Goal: Task Accomplishment & Management: Manage account settings

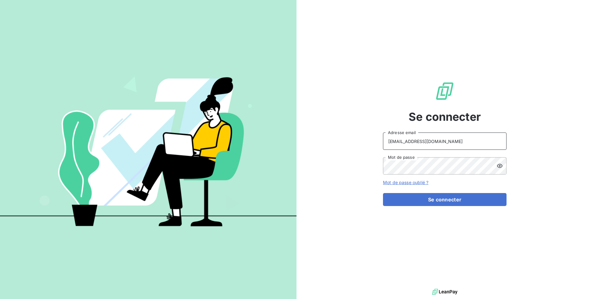
drag, startPoint x: 428, startPoint y: 143, endPoint x: 383, endPoint y: 142, distance: 45.4
click at [383, 142] on input "[EMAIL_ADDRESS][DOMAIN_NAME]" at bounding box center [444, 140] width 123 height 17
type input "admin@wefygroup"
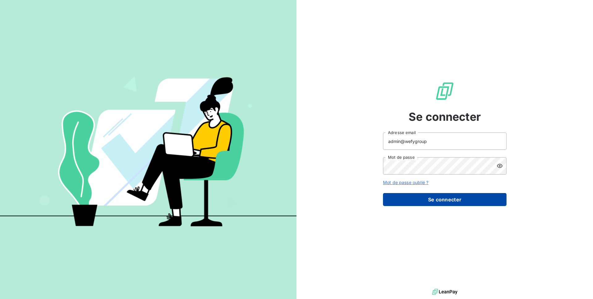
click at [406, 202] on button "Se connecter" at bounding box center [444, 199] width 123 height 13
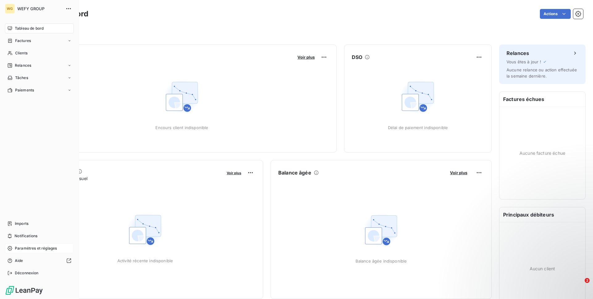
click at [25, 250] on span "Paramètres et réglages" at bounding box center [36, 248] width 42 height 6
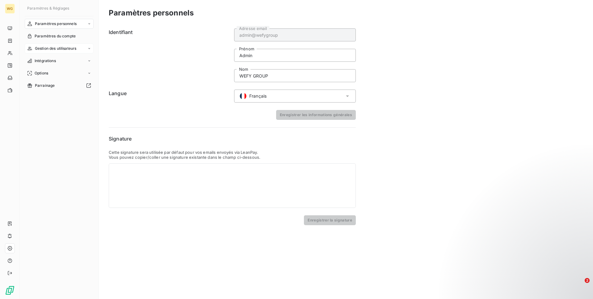
click at [58, 51] on div "Gestion des utilisateurs" at bounding box center [59, 49] width 69 height 10
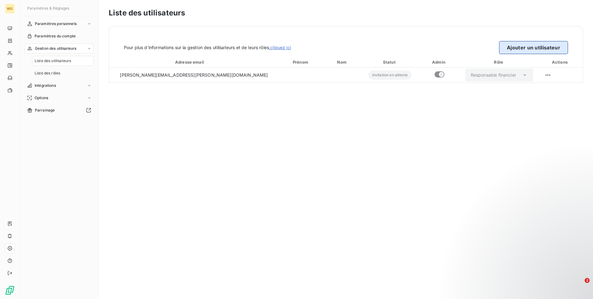
click at [524, 45] on button "Ajouter un utilisateur" at bounding box center [533, 47] width 69 height 13
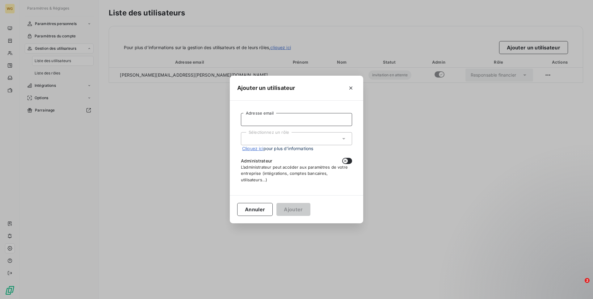
click at [299, 119] on input "Adresse email" at bounding box center [296, 119] width 111 height 13
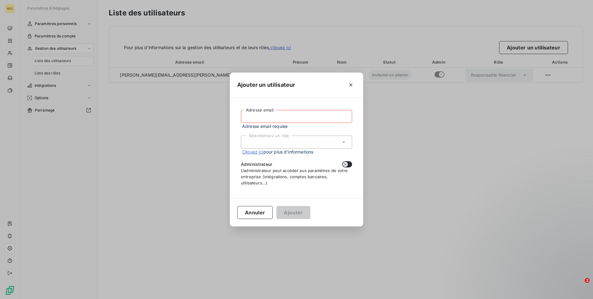
paste input "[EMAIL_ADDRESS][DOMAIN_NAME]"
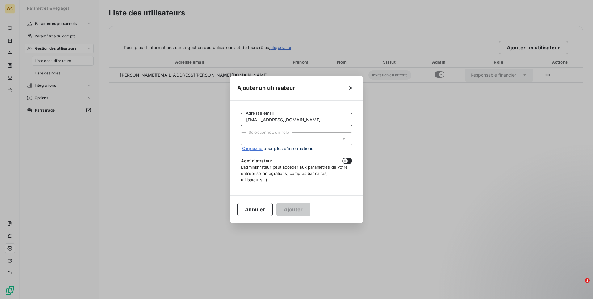
type input "[EMAIL_ADDRESS][DOMAIN_NAME]"
click at [294, 138] on div "Sélectionnez un rôle" at bounding box center [296, 138] width 111 height 13
click at [290, 153] on li "Responsable financier" at bounding box center [296, 151] width 111 height 11
click at [350, 161] on button "button" at bounding box center [347, 161] width 10 height 6
checkbox input "true"
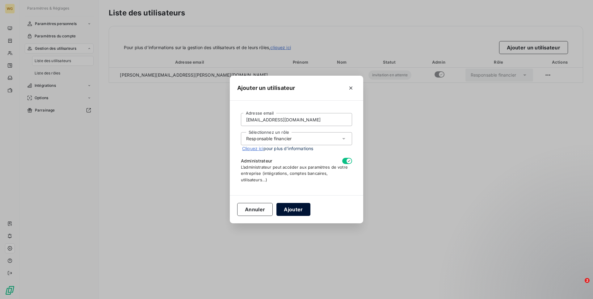
click at [296, 208] on button "Ajouter" at bounding box center [293, 209] width 34 height 13
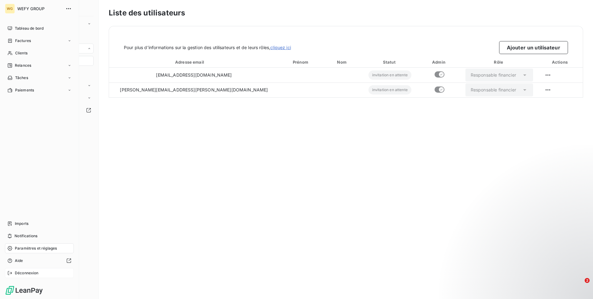
click at [25, 276] on div "Déconnexion" at bounding box center [39, 273] width 69 height 10
